Goal: Information Seeking & Learning: Find specific fact

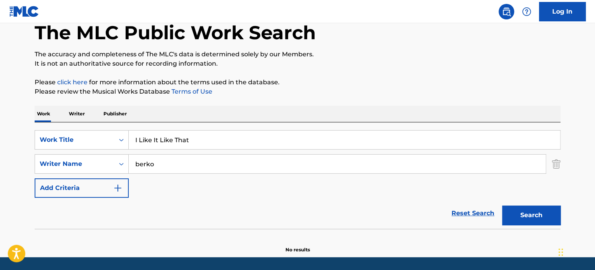
type input "berko"
click at [502, 206] on button "Search" at bounding box center [531, 215] width 58 height 19
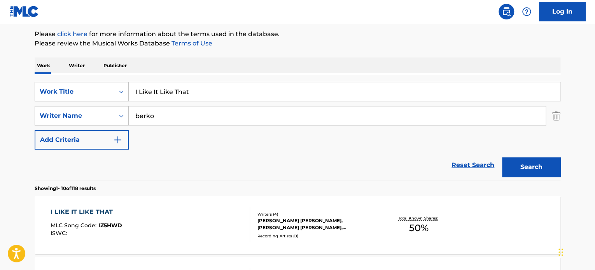
scroll to position [198, 0]
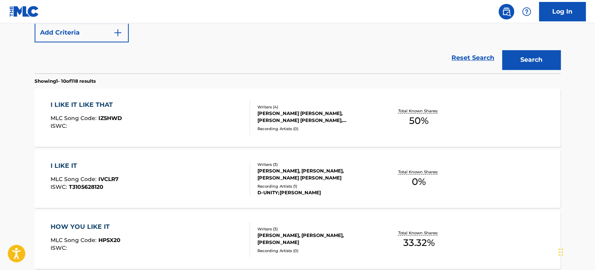
click at [305, 111] on div "[PERSON_NAME] [PERSON_NAME], [PERSON_NAME] [PERSON_NAME], [PERSON_NAME], [PERSO…" at bounding box center [315, 117] width 117 height 14
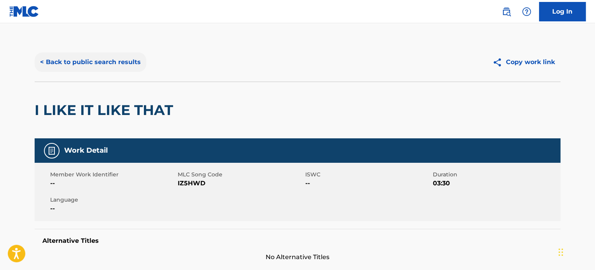
click at [68, 63] on button "< Back to public search results" at bounding box center [91, 61] width 112 height 19
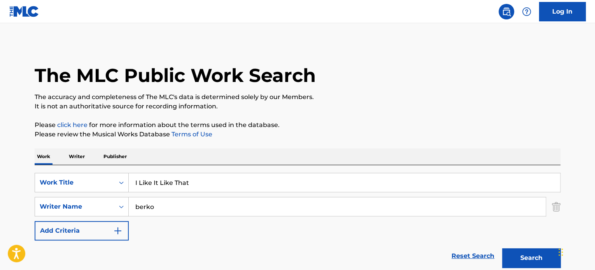
drag, startPoint x: 218, startPoint y: 186, endPoint x: 74, endPoint y: 169, distance: 145.6
click at [69, 174] on div "SearchWithCriteriaf1ecadcb-e5de-44ae-9417-91c3233610dc Work Title I Like It Lik…" at bounding box center [298, 182] width 526 height 19
paste input "Surrender The Nigh"
type input "Surrender The Night"
drag, startPoint x: 152, startPoint y: 209, endPoint x: 102, endPoint y: 201, distance: 51.1
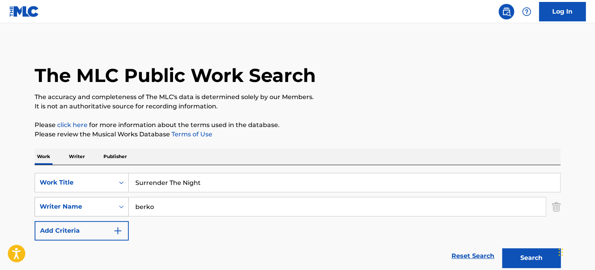
click at [102, 201] on div "SearchWithCriteriac031cffa-aef8-4b88-9c5b-59e71c0bee96 Writer Name [PERSON_NAME]" at bounding box center [298, 206] width 526 height 19
click at [502, 248] on button "Search" at bounding box center [531, 257] width 58 height 19
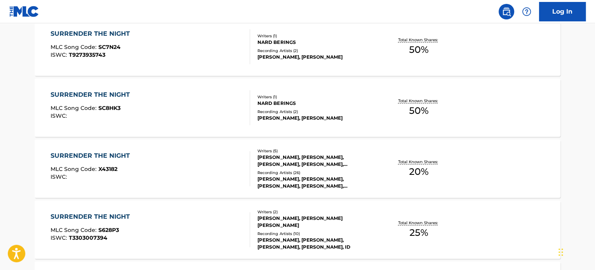
scroll to position [272, 0]
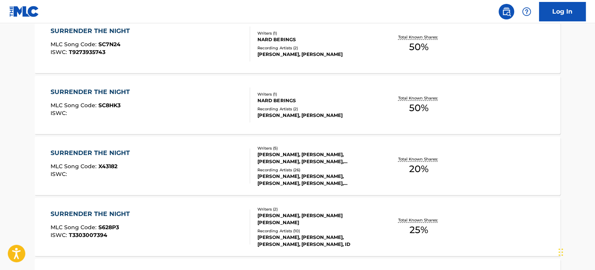
click at [347, 216] on div "[PERSON_NAME], [PERSON_NAME] [PERSON_NAME]" at bounding box center [315, 219] width 117 height 14
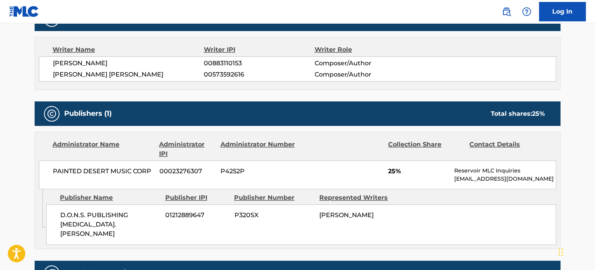
scroll to position [311, 0]
